Goal: Check status: Check status

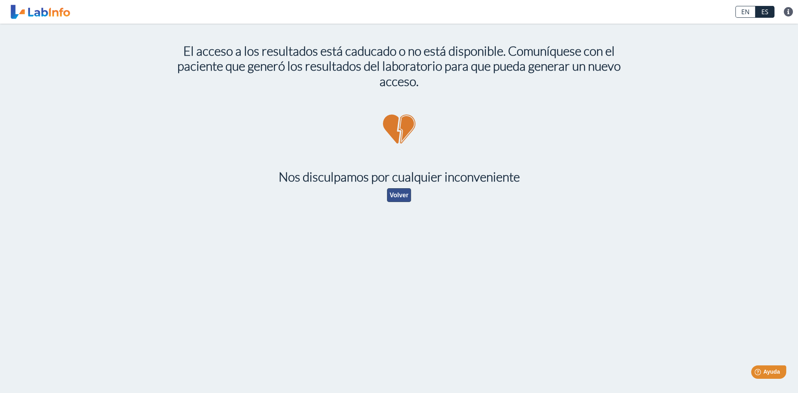
click at [391, 198] on button "Volver" at bounding box center [399, 195] width 24 height 14
